Goal: Find specific page/section: Find specific page/section

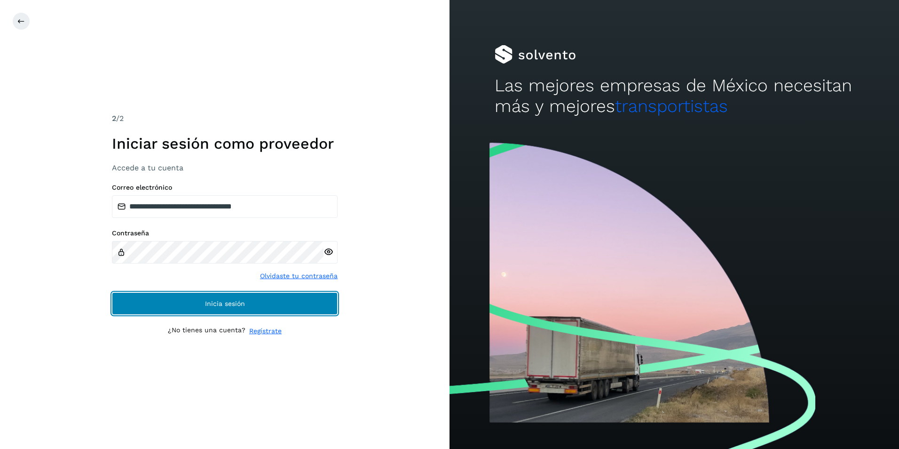
click at [191, 299] on button "Inicia sesión" at bounding box center [225, 303] width 226 height 23
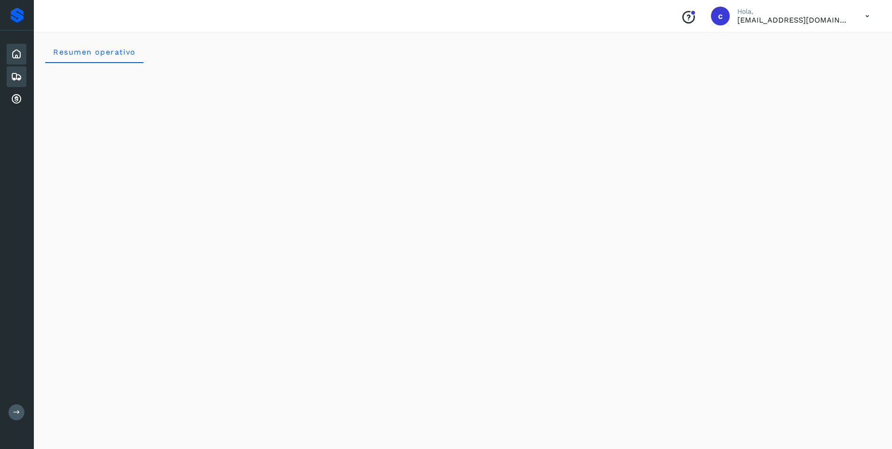
click at [16, 71] on icon at bounding box center [16, 76] width 11 height 11
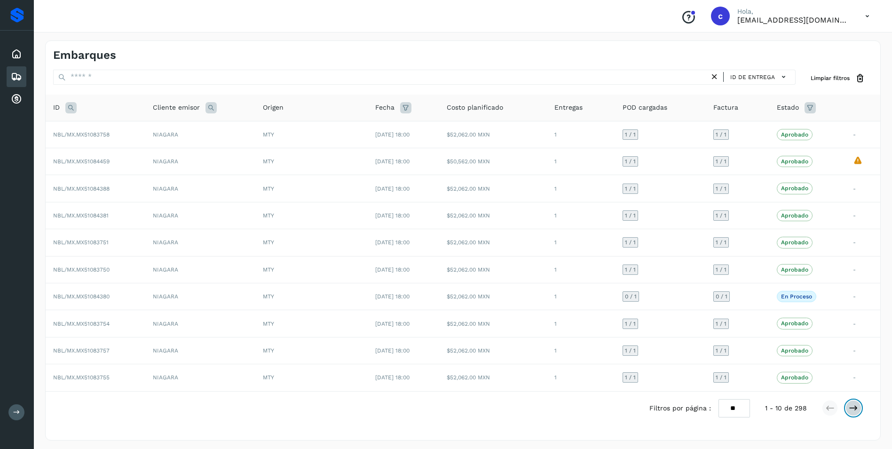
click at [854, 409] on icon at bounding box center [853, 407] width 9 height 9
click at [831, 410] on icon at bounding box center [829, 407] width 9 height 9
click at [867, 14] on icon at bounding box center [867, 16] width 19 height 19
click at [802, 44] on div "Cerrar sesión" at bounding box center [820, 42] width 112 height 18
